Goal: Check status: Check status

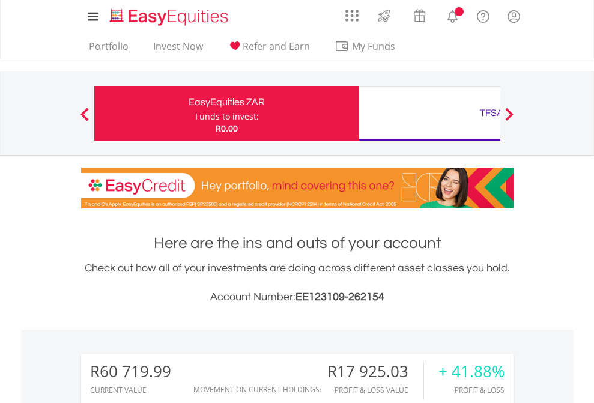
scroll to position [115, 188]
click at [195, 113] on div "Funds to invest:" at bounding box center [227, 116] width 64 height 12
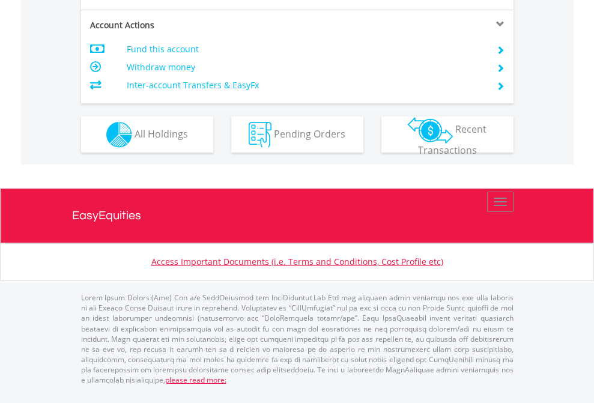
scroll to position [1175, 0]
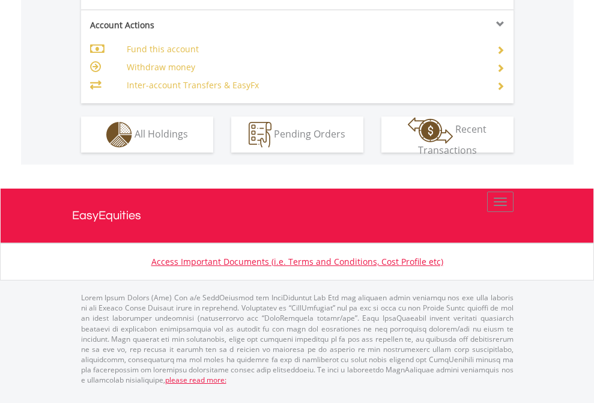
scroll to position [1047, 0]
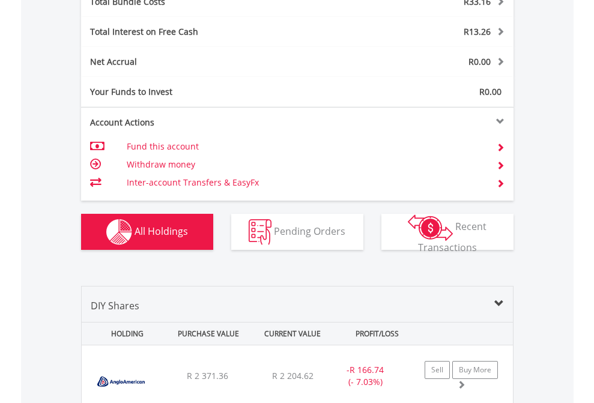
scroll to position [1407, 0]
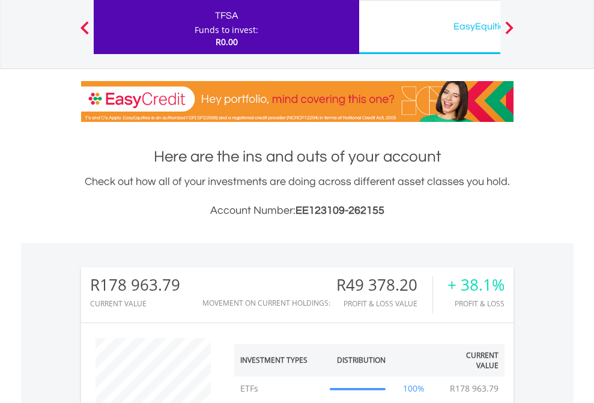
scroll to position [115, 188]
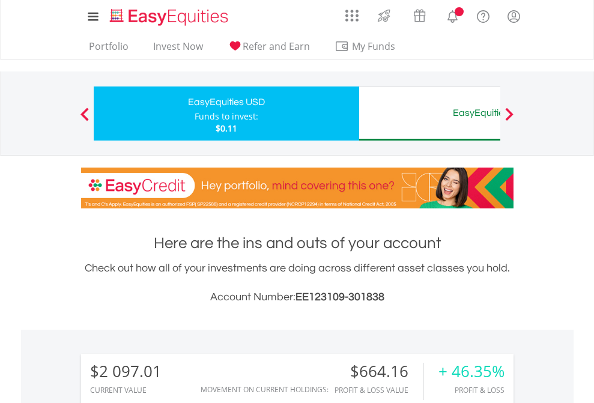
scroll to position [115, 188]
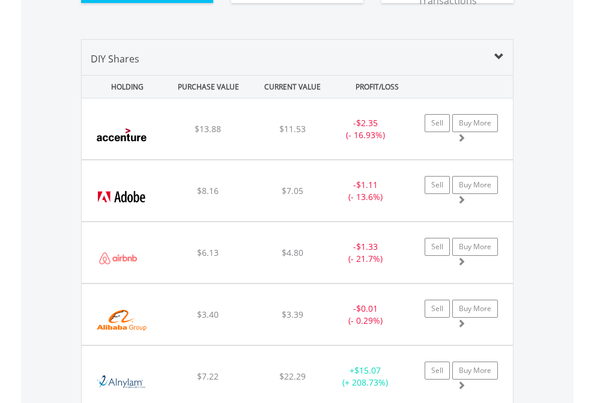
scroll to position [1383, 0]
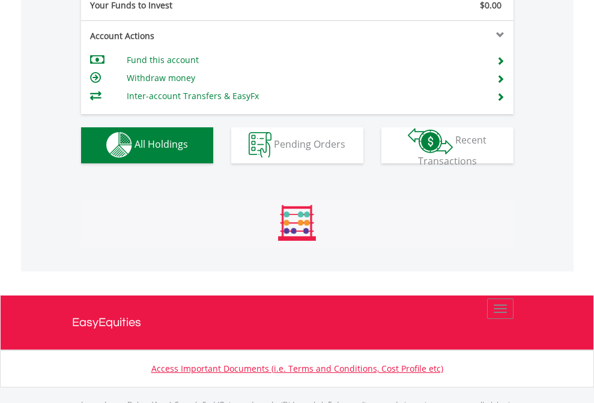
scroll to position [1188, 0]
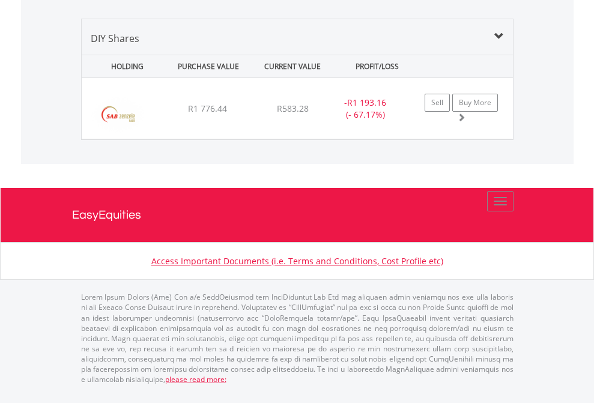
scroll to position [115, 188]
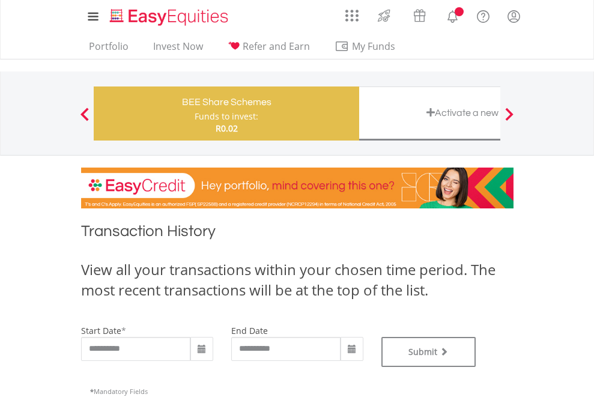
type input "**********"
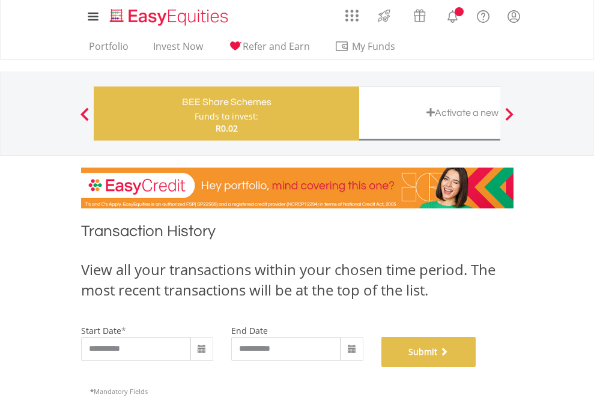
click at [476, 367] on button "Submit" at bounding box center [428, 352] width 95 height 30
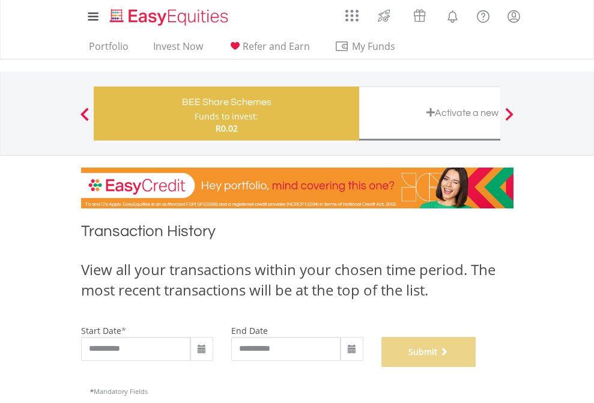
scroll to position [487, 0]
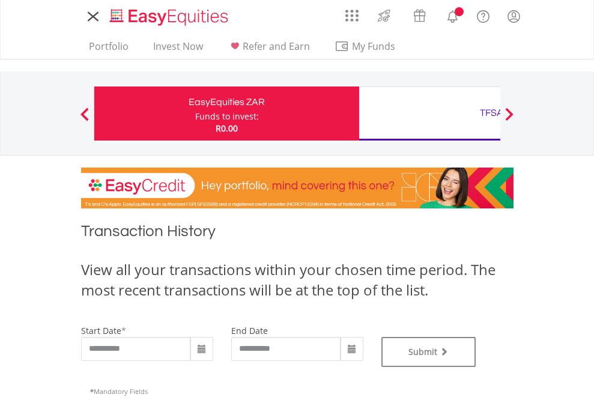
type input "**********"
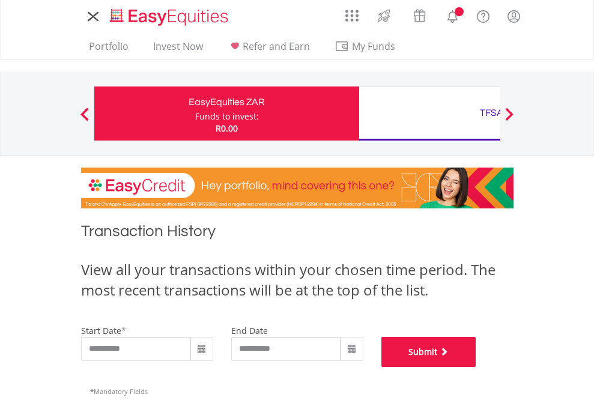
click at [476, 367] on button "Submit" at bounding box center [428, 352] width 95 height 30
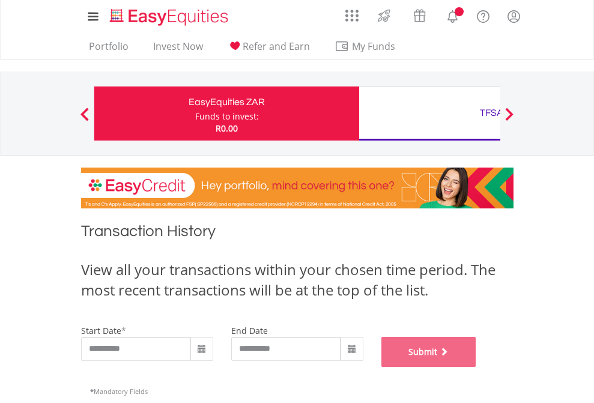
scroll to position [487, 0]
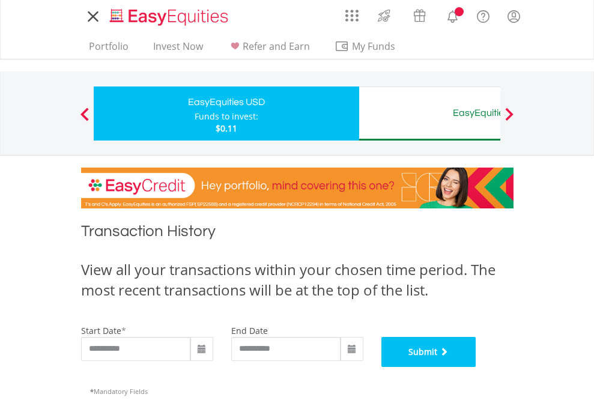
click at [476, 367] on button "Submit" at bounding box center [428, 352] width 95 height 30
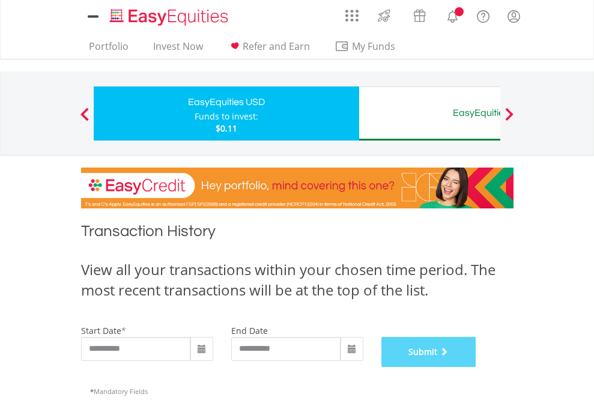
scroll to position [487, 0]
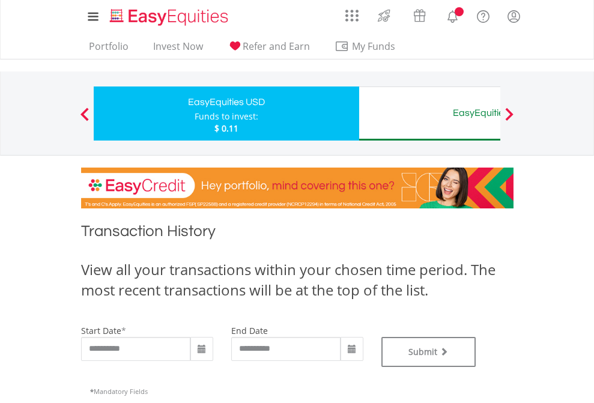
click at [429, 113] on div "EasyEquities AUD" at bounding box center [491, 112] width 250 height 17
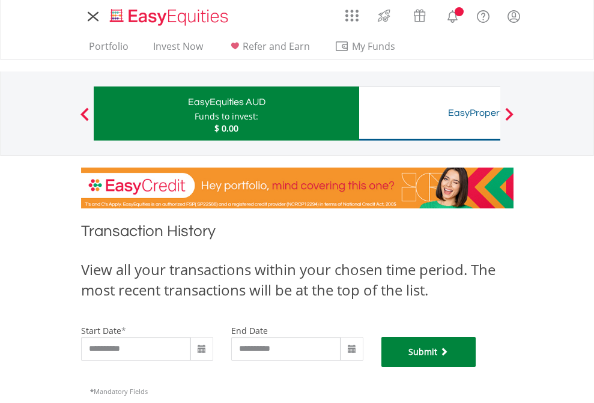
click at [476, 367] on button "Submit" at bounding box center [428, 352] width 95 height 30
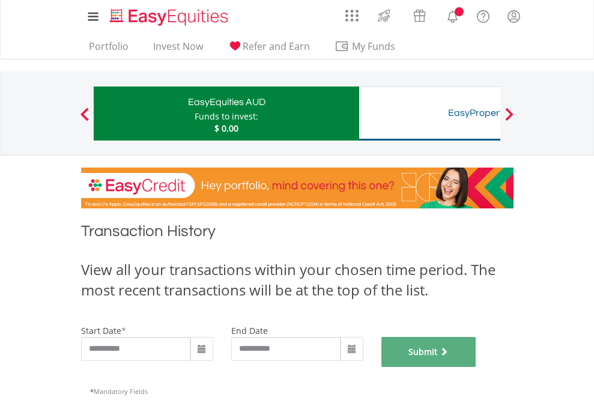
scroll to position [487, 0]
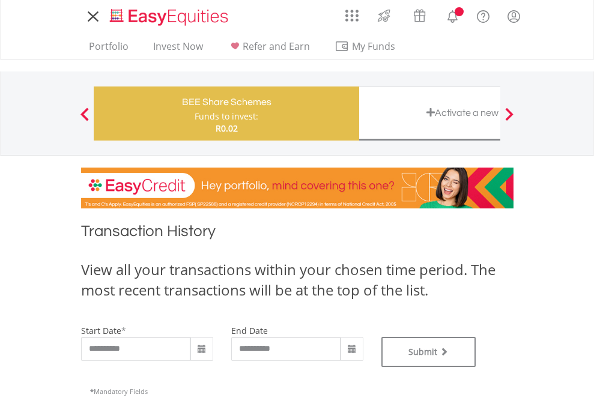
type input "**********"
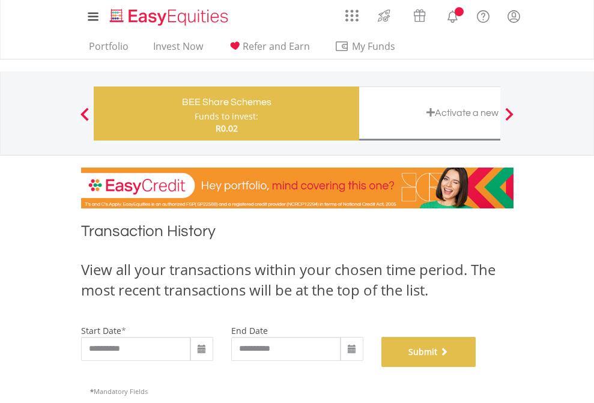
click at [476, 367] on button "Submit" at bounding box center [428, 352] width 95 height 30
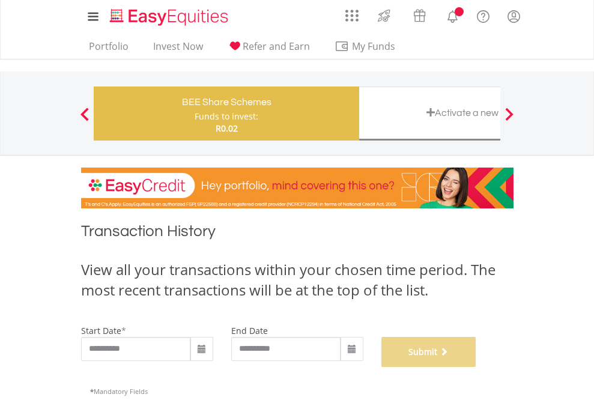
scroll to position [487, 0]
